Goal: Transaction & Acquisition: Obtain resource

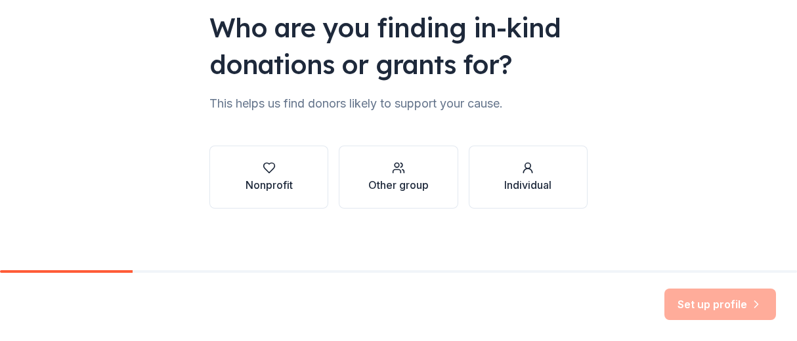
scroll to position [128, 0]
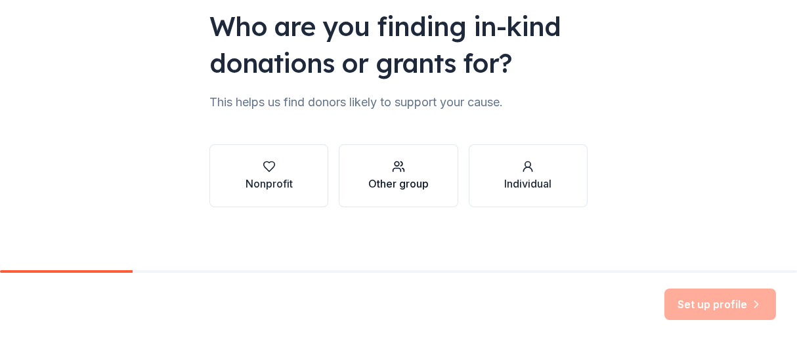
click at [385, 169] on div "button" at bounding box center [398, 166] width 60 height 13
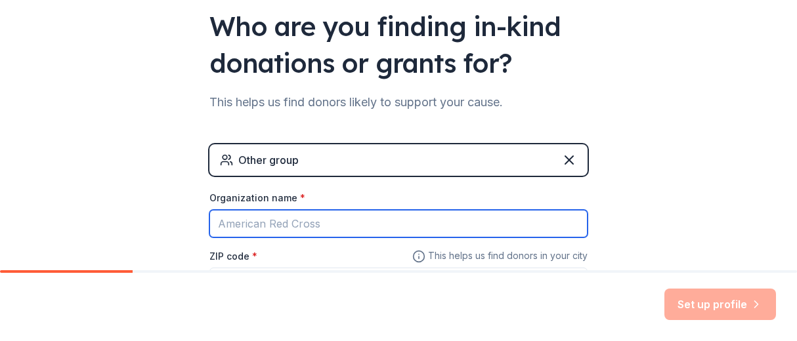
click at [319, 221] on input "Organization name *" at bounding box center [398, 224] width 378 height 28
click at [211, 223] on input "Third Grade Cl" at bounding box center [398, 224] width 378 height 28
click at [374, 224] on input "Mrs. Pineo's Third Grade Cl" at bounding box center [398, 224] width 378 height 28
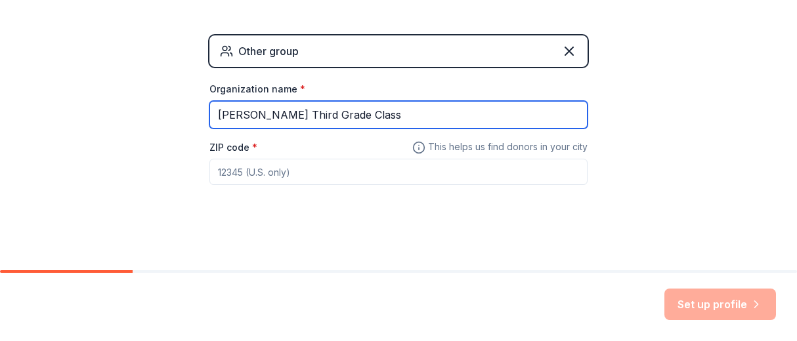
scroll to position [240, 0]
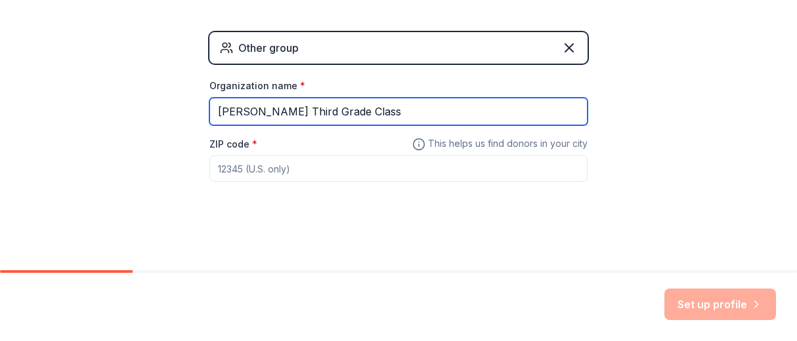
type input "Mrs. Pineo's Third Grade Class"
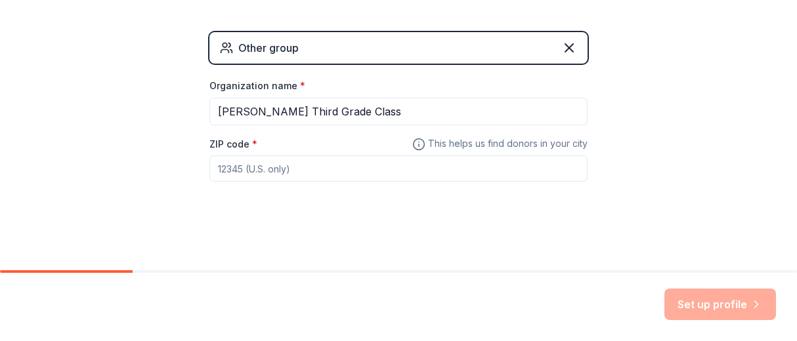
click at [294, 168] on input "ZIP code *" at bounding box center [398, 169] width 378 height 26
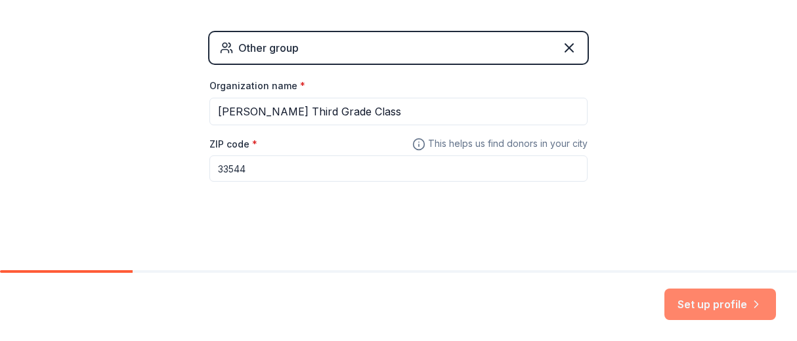
type input "33544"
click at [691, 303] on button "Set up profile" at bounding box center [720, 305] width 112 height 32
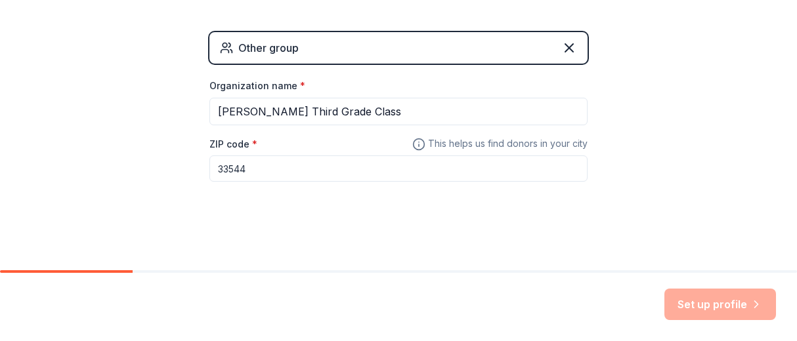
click at [705, 296] on div "Set up profile" at bounding box center [720, 305] width 112 height 32
click at [716, 303] on div "Set up profile" at bounding box center [720, 305] width 112 height 32
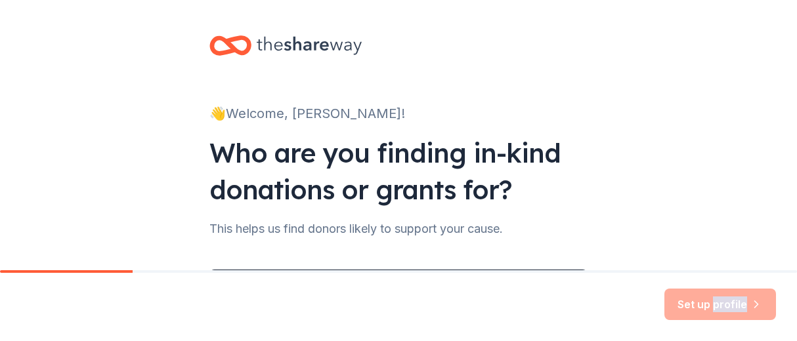
scroll to position [163, 0]
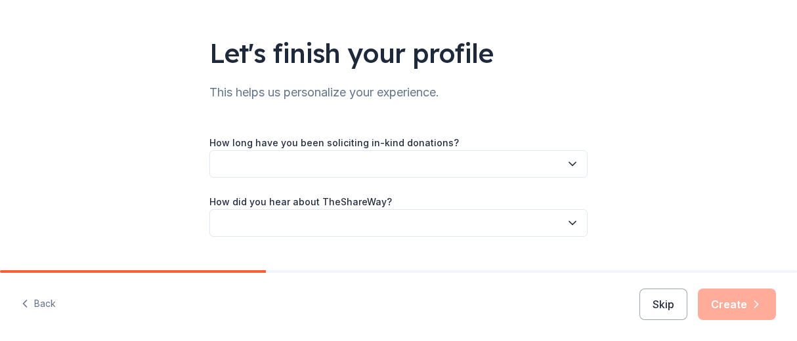
scroll to position [99, 0]
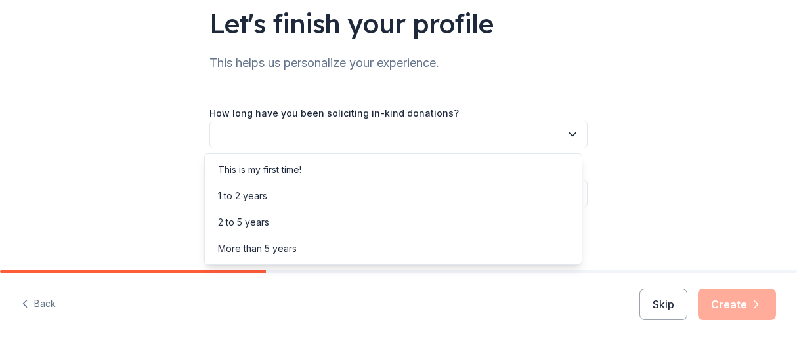
click at [359, 133] on button "button" at bounding box center [398, 135] width 378 height 28
click at [299, 174] on div "This is my first time!" at bounding box center [259, 170] width 83 height 16
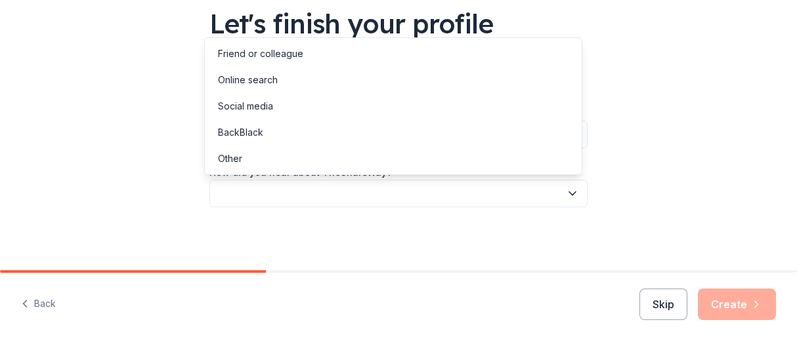
click at [270, 194] on button "button" at bounding box center [398, 194] width 378 height 28
click at [274, 79] on div "Online search" at bounding box center [248, 80] width 60 height 16
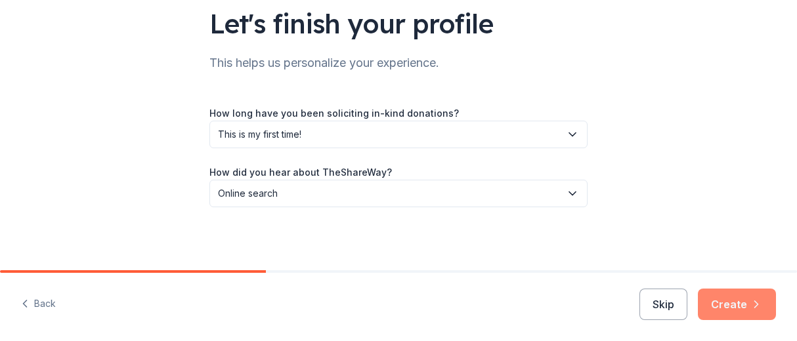
click at [726, 303] on button "Create" at bounding box center [737, 305] width 78 height 32
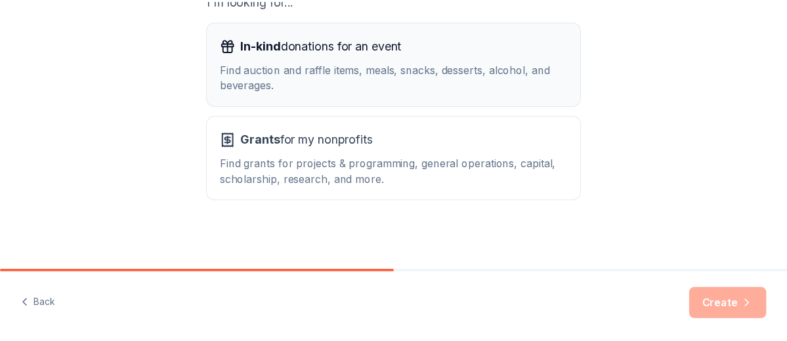
scroll to position [259, 0]
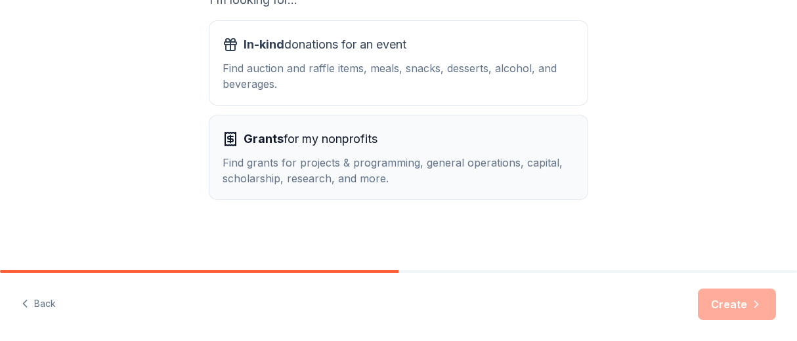
click at [328, 165] on div "Find grants for projects & programming, general operations, capital, scholarshi…" at bounding box center [399, 171] width 352 height 32
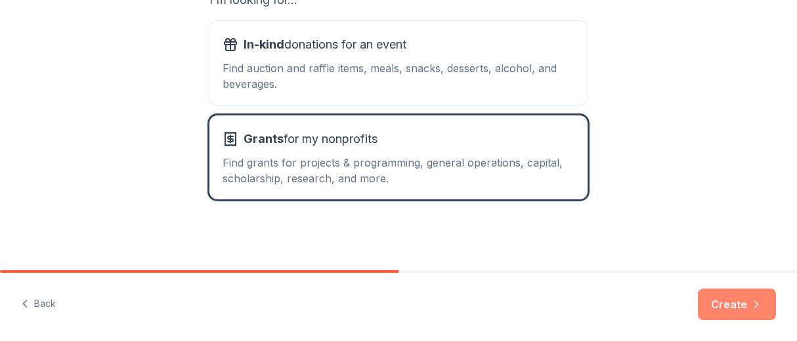
click at [754, 311] on icon "button" at bounding box center [756, 304] width 13 height 13
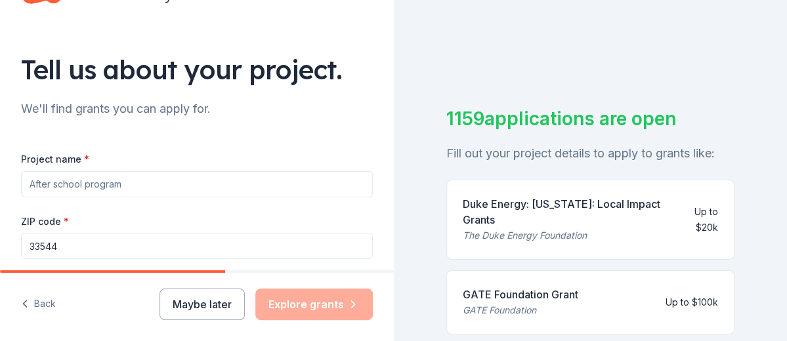
scroll to position [56, 0]
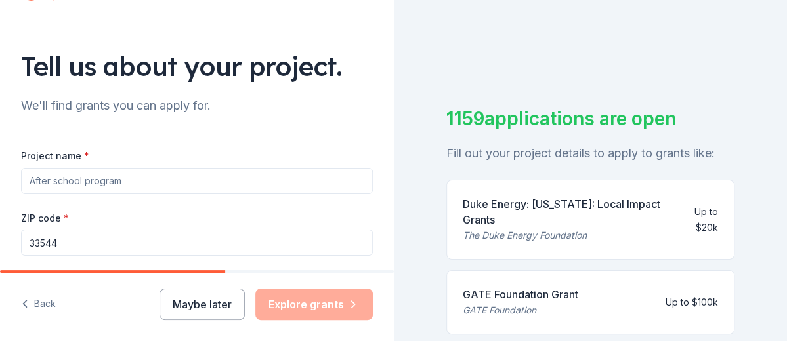
click at [131, 187] on input "Project name *" at bounding box center [197, 181] width 352 height 26
drag, startPoint x: 127, startPoint y: 184, endPoint x: -1, endPoint y: 165, distance: 129.5
click at [0, 165] on html "Tell us about your project. We'll find grants you can apply for. Project name *…" at bounding box center [393, 170] width 787 height 341
paste input "Adventure Awaits: Empowering Young Minds Through Reading"
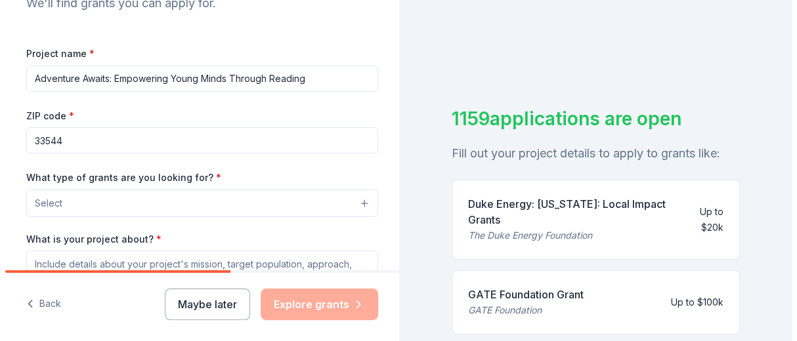
scroll to position [163, 0]
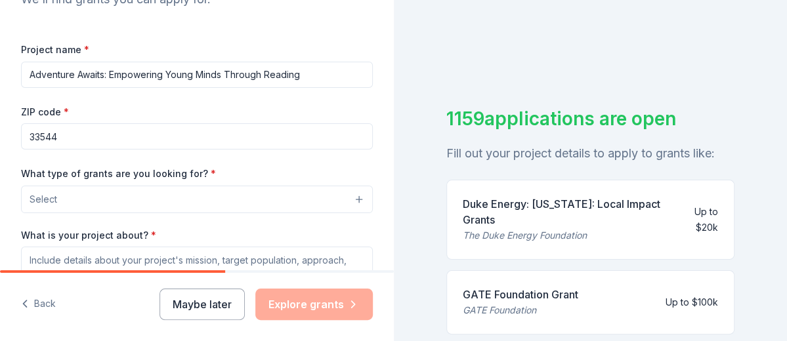
type input "Adventure Awaits: Empowering Young Minds Through Reading"
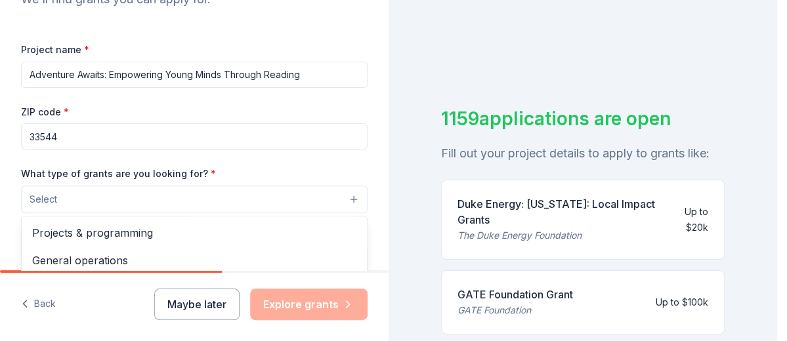
click at [112, 202] on button "Select" at bounding box center [194, 200] width 347 height 28
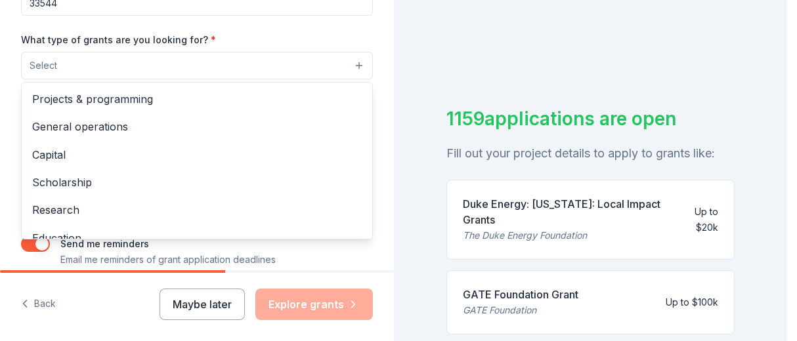
scroll to position [298, 0]
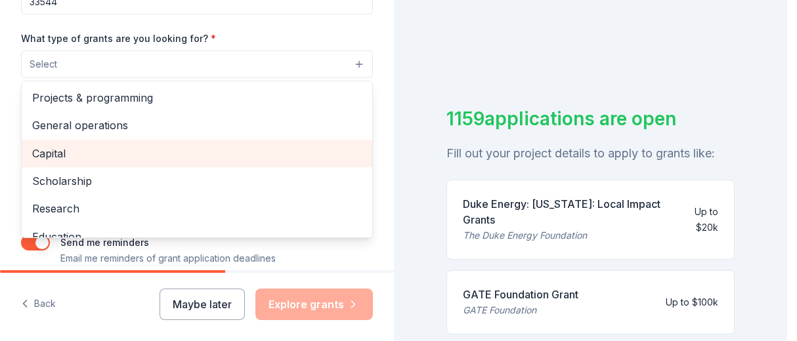
click at [78, 152] on span "Capital" at bounding box center [197, 153] width 330 height 17
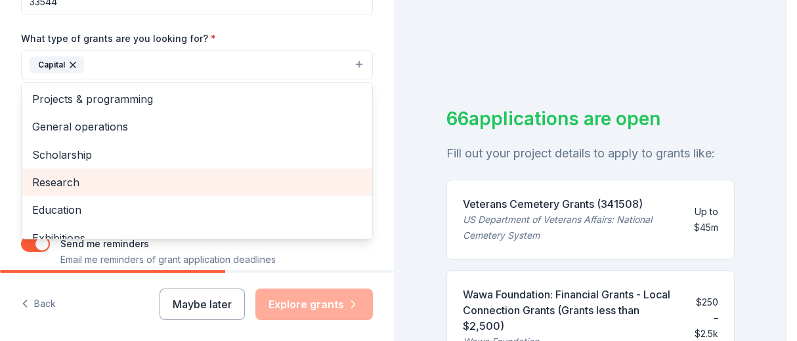
scroll to position [2, 0]
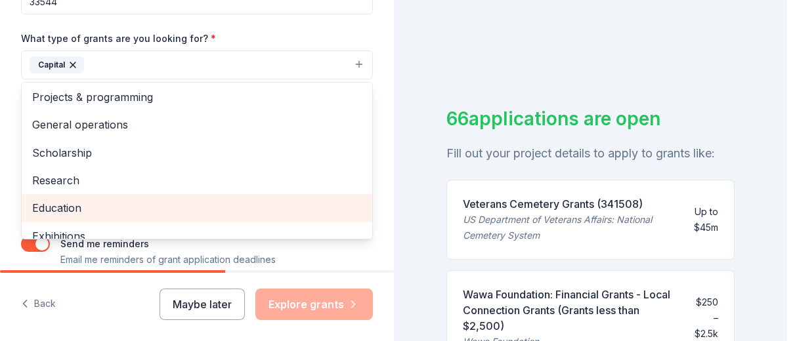
click at [106, 204] on span "Education" at bounding box center [197, 208] width 330 height 17
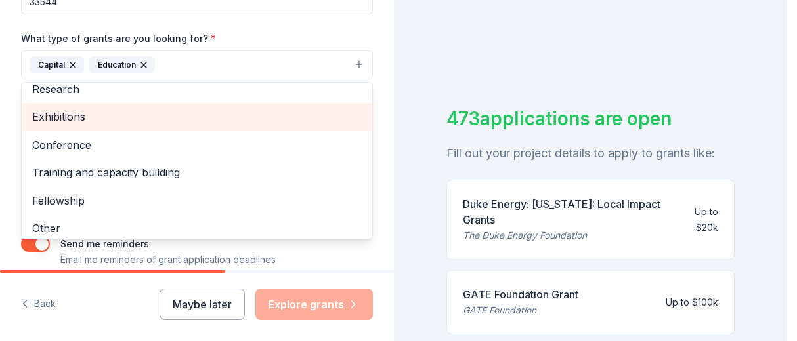
scroll to position [98, 0]
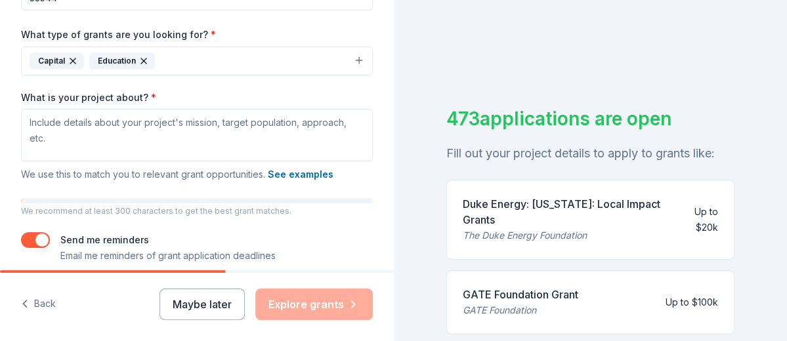
scroll to position [304, 0]
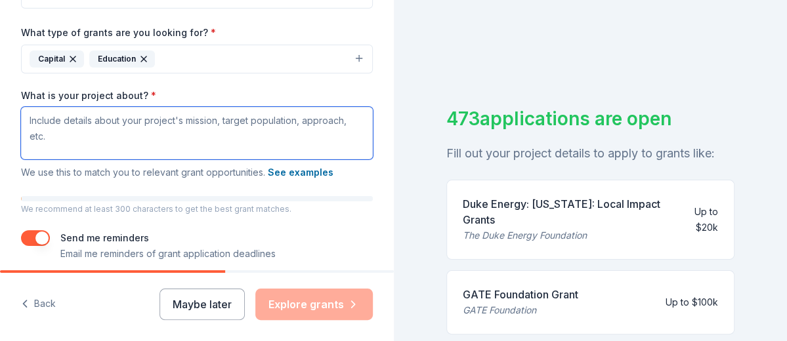
click at [184, 140] on textarea "What is your project about? *" at bounding box center [197, 133] width 352 height 53
paste textarea "This project focuses on fostering a love of reading and deepening literacy skil…"
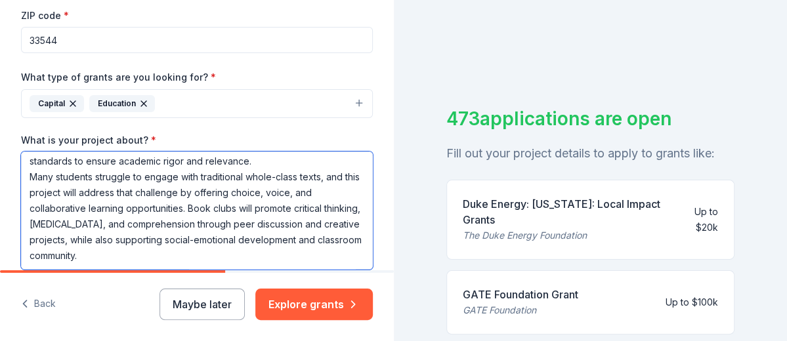
scroll to position [154, 0]
click at [242, 232] on textarea "This project focuses on fostering a love of reading and deepening literacy skil…" at bounding box center [197, 211] width 352 height 118
paste textarea "This project directly supports the third grade English Language Arts curriculum…"
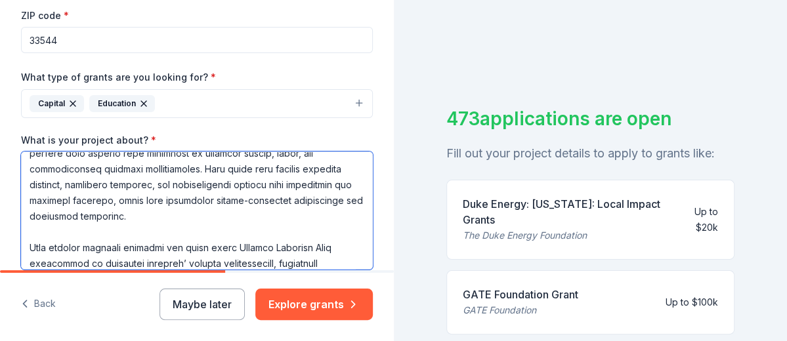
scroll to position [248, 0]
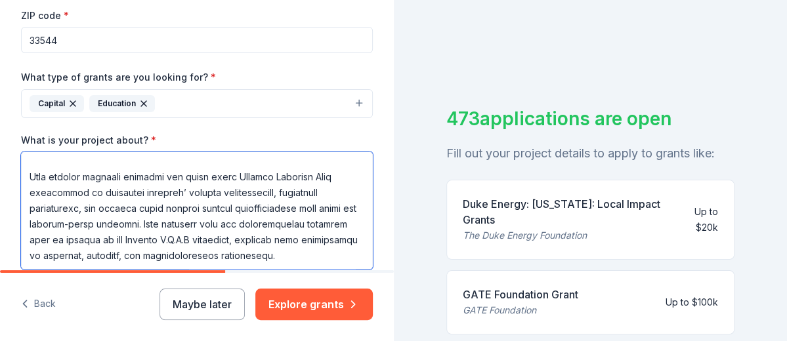
click at [302, 257] on textarea "What is your project about? *" at bounding box center [197, 211] width 352 height 118
paste textarea "By integrating book clubs into the curriculum, students will experience deeper …"
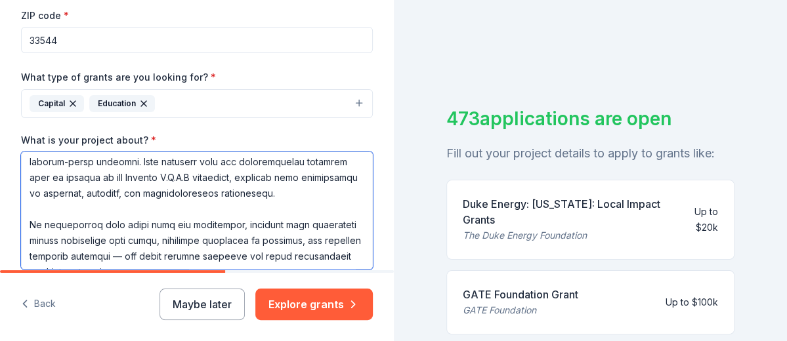
scroll to position [327, 0]
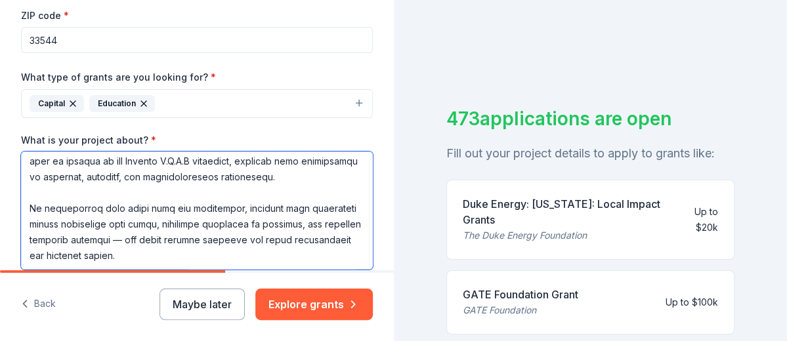
click at [203, 244] on textarea "What is your project about? *" at bounding box center [197, 211] width 352 height 118
paste textarea "This project is innovative in its approach to literacy instruction by combining…"
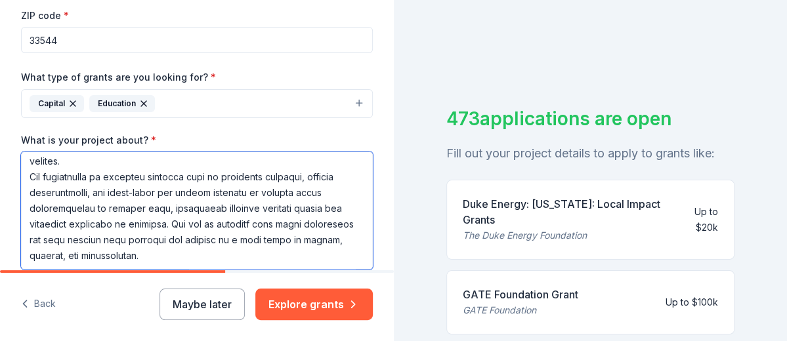
scroll to position [423, 0]
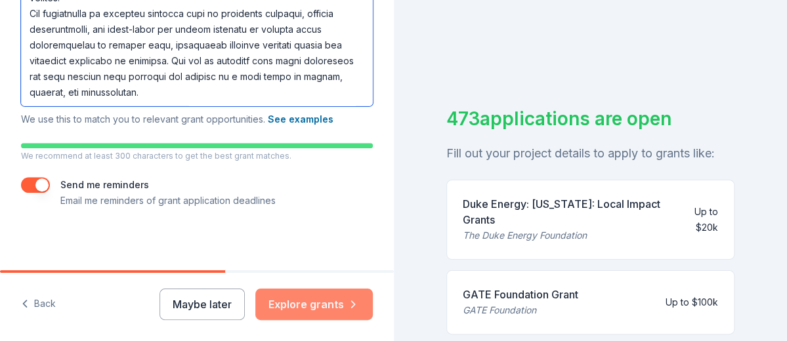
type textarea "This project focuses on fostering a love of reading and deepening literacy skil…"
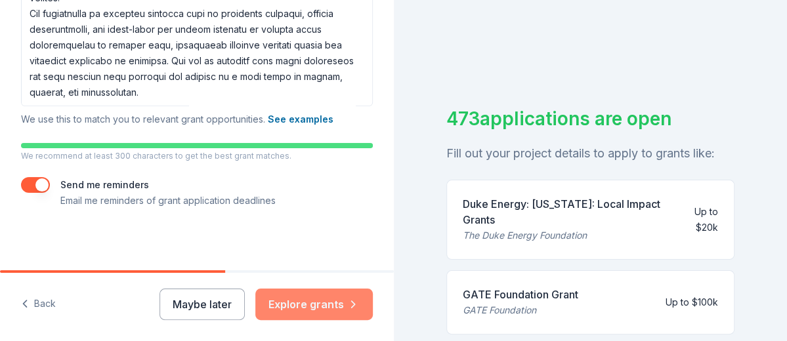
click at [328, 310] on button "Explore grants" at bounding box center [314, 305] width 118 height 32
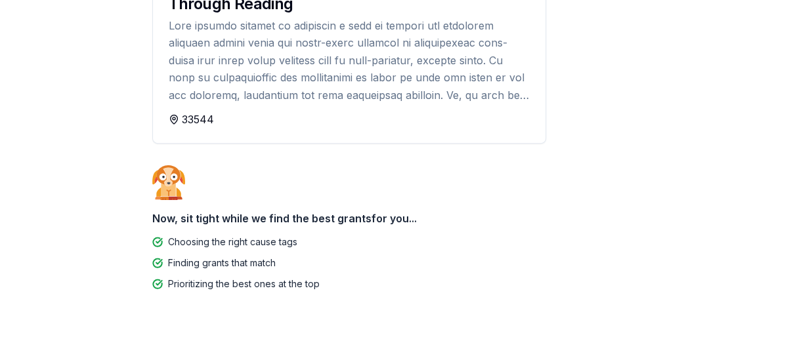
scroll to position [235, 0]
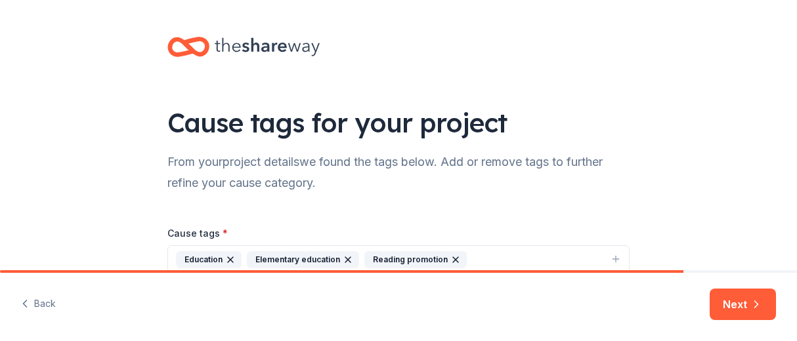
scroll to position [87, 0]
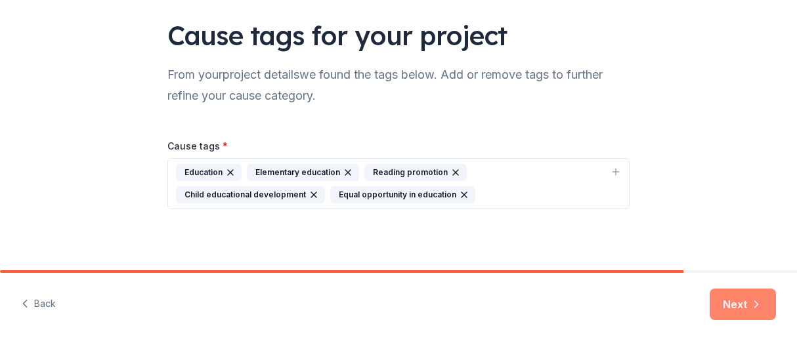
click at [742, 305] on button "Next" at bounding box center [743, 305] width 66 height 32
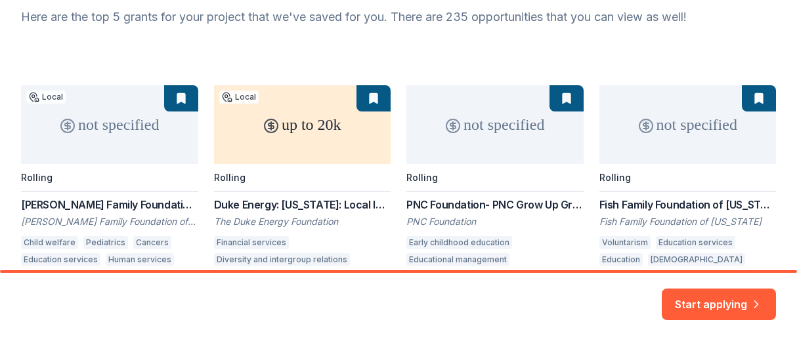
scroll to position [146, 0]
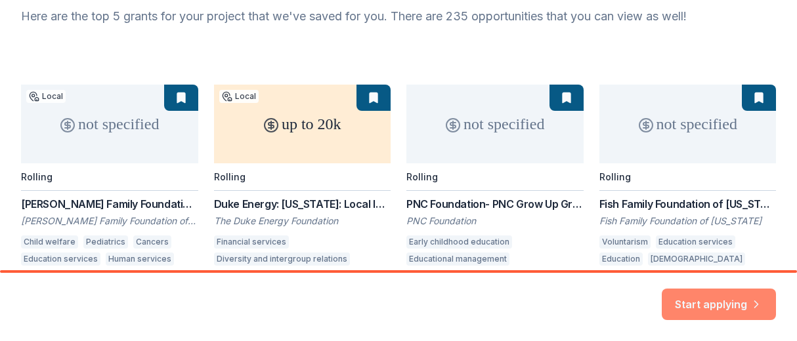
click at [693, 293] on button "Start applying" at bounding box center [719, 297] width 114 height 32
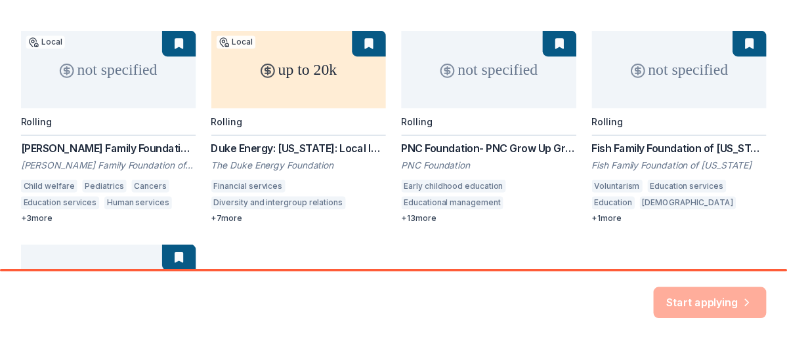
scroll to position [201, 0]
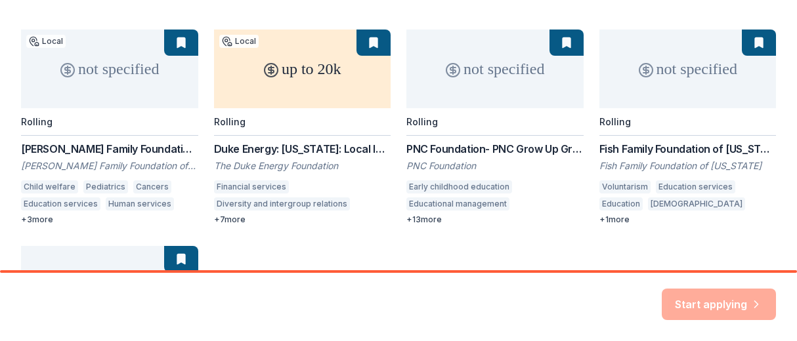
click at [177, 45] on div "not specified Local Rolling Broadrick Family Foundation Grant Broadrick Family …" at bounding box center [398, 236] width 755 height 412
click at [80, 69] on div "not specified Local Rolling Broadrick Family Foundation Grant Broadrick Family …" at bounding box center [398, 236] width 755 height 412
click at [728, 305] on div "Start applying" at bounding box center [719, 305] width 114 height 32
click at [726, 299] on div "Start applying" at bounding box center [719, 305] width 114 height 32
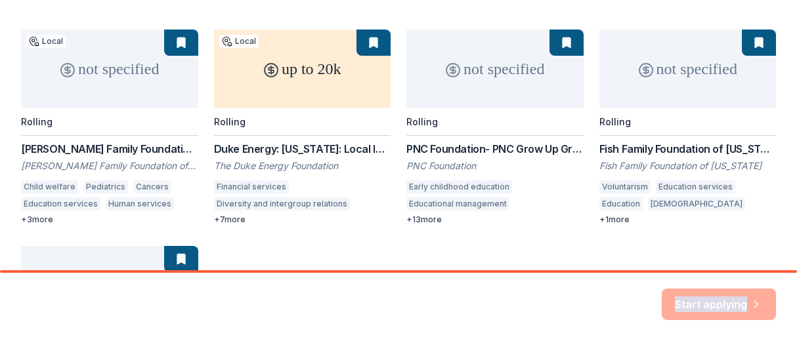
click at [726, 299] on div "Start applying" at bounding box center [719, 305] width 114 height 32
drag, startPoint x: 726, startPoint y: 299, endPoint x: 294, endPoint y: 63, distance: 492.1
click at [294, 63] on div "not specified Local Rolling Broadrick Family Foundation Grant Broadrick Family …" at bounding box center [398, 236] width 755 height 412
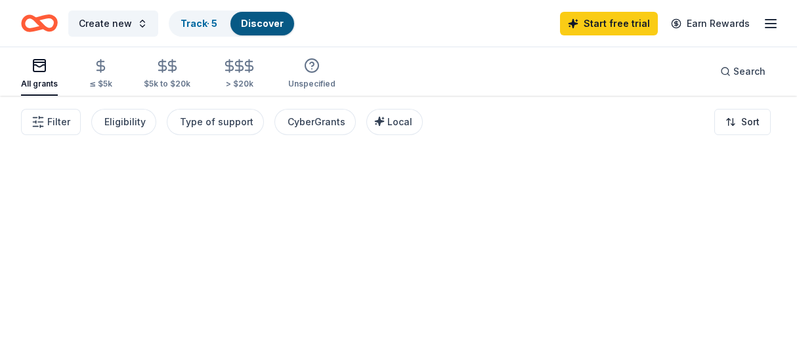
click at [121, 77] on div "All grants ≤ $5k $5k to $20k > $20k Unspecified" at bounding box center [178, 74] width 314 height 43
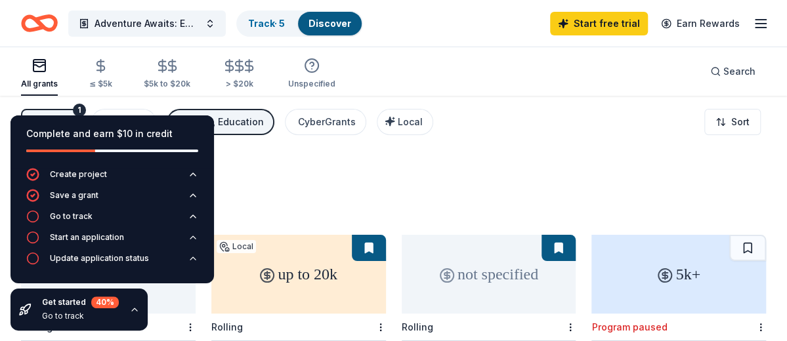
click at [460, 66] on div "All grants ≤ $5k $5k to $20k > $20k Unspecified Search" at bounding box center [393, 71] width 745 height 49
click at [85, 216] on div "Go to track" at bounding box center [71, 216] width 43 height 11
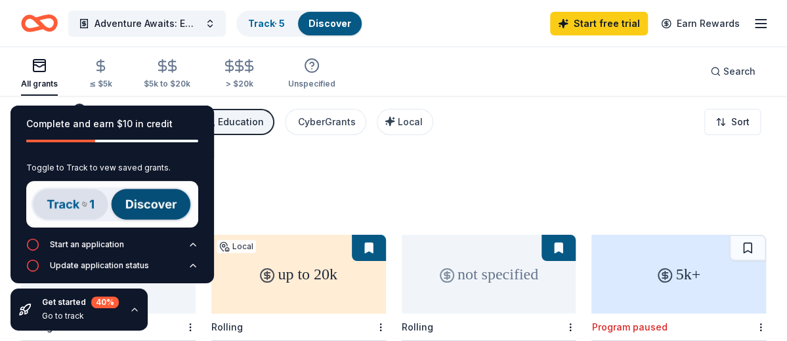
scroll to position [68, 0]
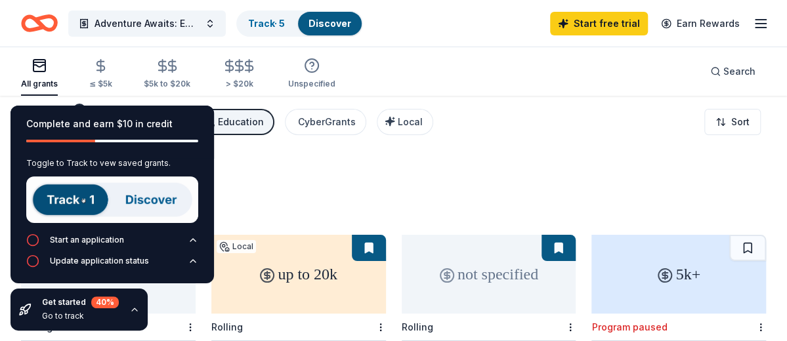
click at [64, 199] on img at bounding box center [112, 200] width 172 height 47
click at [288, 173] on div "534 results in Zephyrhills, FL" at bounding box center [393, 191] width 745 height 58
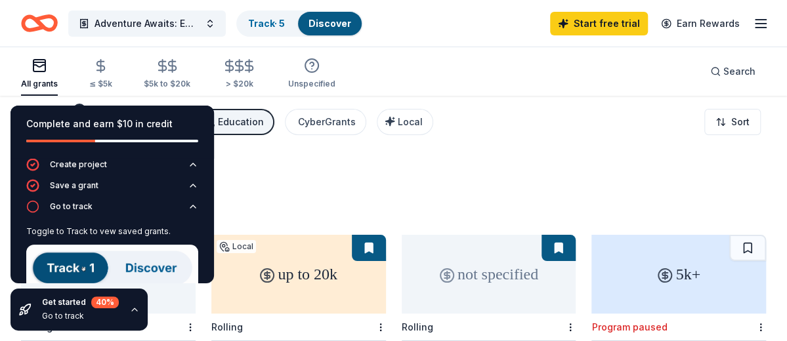
click at [58, 263] on img at bounding box center [112, 268] width 172 height 47
click at [163, 263] on img at bounding box center [112, 268] width 172 height 47
click at [64, 265] on img at bounding box center [112, 268] width 172 height 47
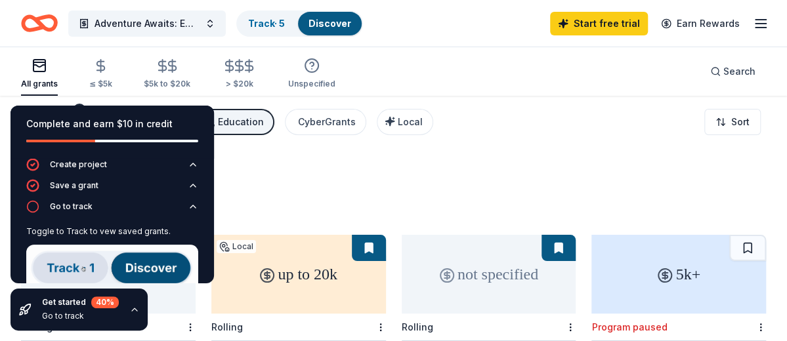
click at [64, 265] on img at bounding box center [112, 268] width 172 height 47
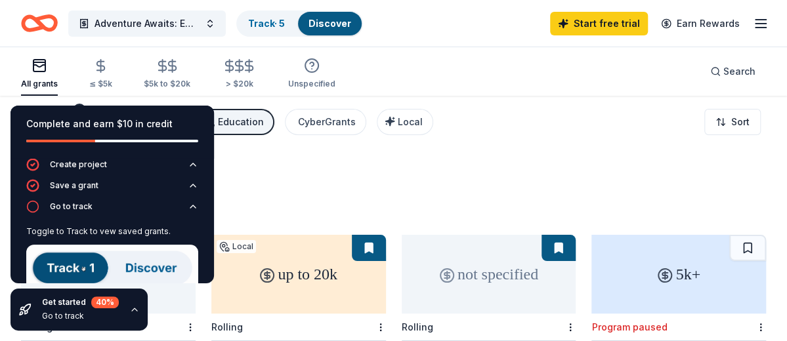
click at [58, 318] on div "Go to track" at bounding box center [80, 316] width 77 height 11
click at [102, 299] on div "40 %" at bounding box center [105, 303] width 28 height 12
click at [131, 307] on icon "button" at bounding box center [134, 310] width 11 height 11
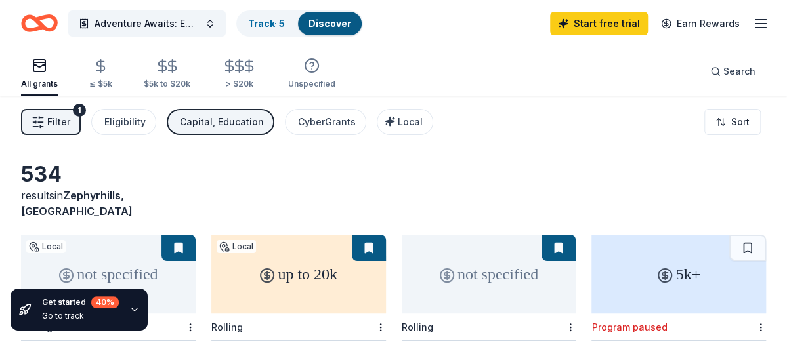
click at [249, 167] on div "534 results in Zephyrhills, FL" at bounding box center [393, 191] width 745 height 58
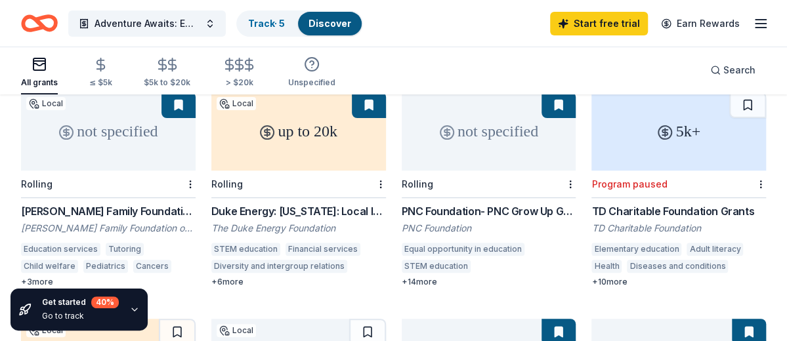
scroll to position [144, 0]
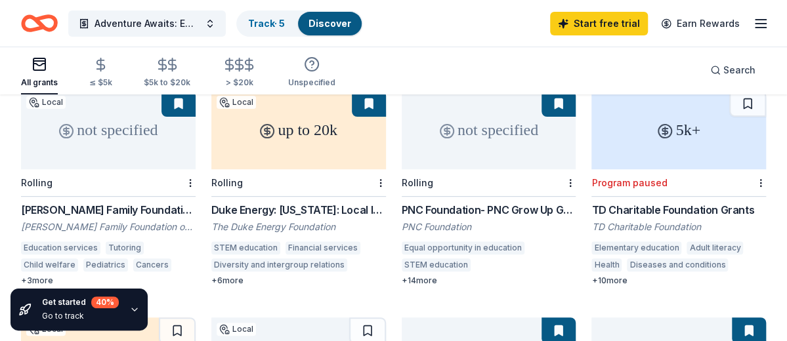
click at [108, 131] on div "not specified" at bounding box center [108, 130] width 175 height 79
click at [338, 139] on div "up to 20k" at bounding box center [298, 130] width 175 height 79
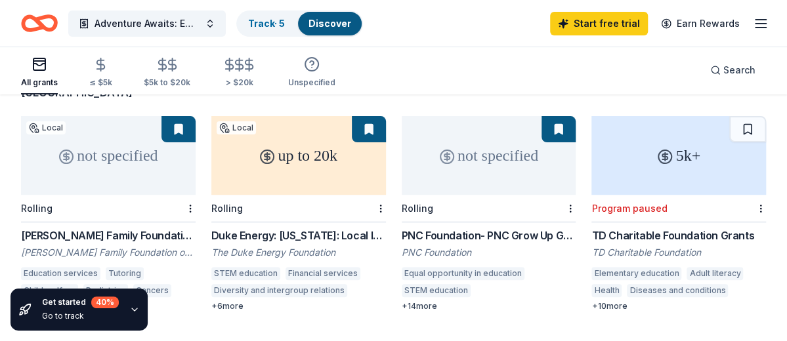
scroll to position [122, 0]
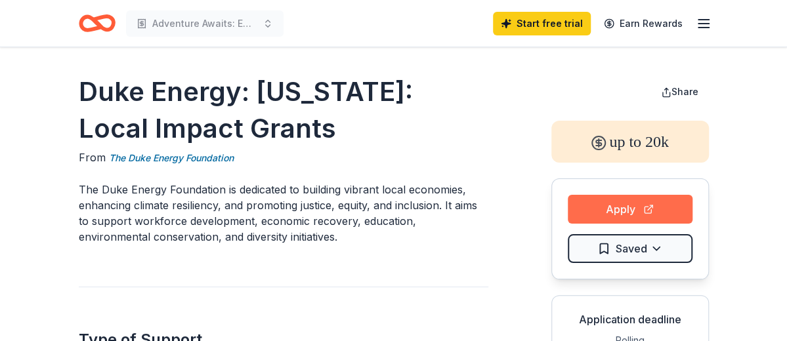
click at [594, 209] on button "Apply" at bounding box center [630, 209] width 125 height 29
